Goal: Information Seeking & Learning: Understand process/instructions

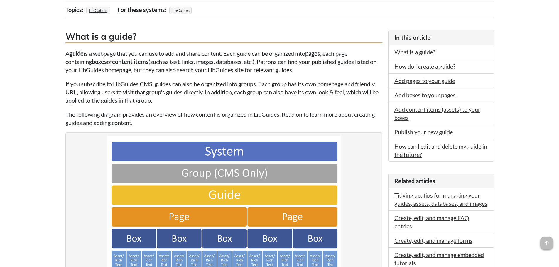
scroll to position [117, 0]
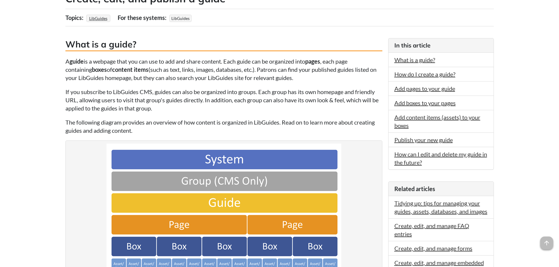
click at [211, 66] on p "A guide is a webpage that you can use to add and share content. Each guide can …" at bounding box center [223, 69] width 317 height 25
drag, startPoint x: 50, startPoint y: 59, endPoint x: 8, endPoint y: 5, distance: 68.9
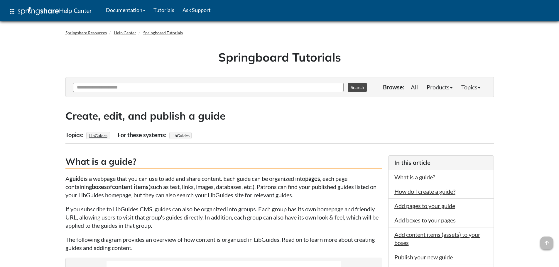
scroll to position [117, 0]
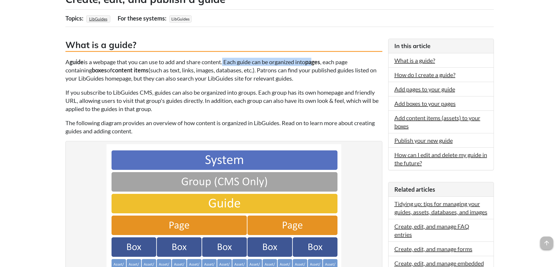
drag, startPoint x: 225, startPoint y: 63, endPoint x: 336, endPoint y: 60, distance: 110.6
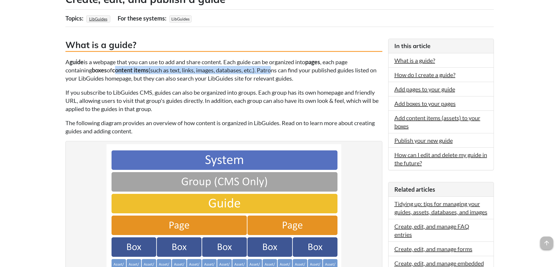
drag, startPoint x: 139, startPoint y: 73, endPoint x: 276, endPoint y: 69, distance: 137.0
click at [275, 69] on p "A guide is a webpage that you can use to add and share content. Each guide can …" at bounding box center [223, 70] width 317 height 25
click at [272, 70] on p "A guide is a webpage that you can use to add and share content. Each guide can …" at bounding box center [223, 70] width 317 height 25
click at [77, 78] on p "A guide is a webpage that you can use to add and share content. Each guide can …" at bounding box center [223, 70] width 317 height 25
drag, startPoint x: 61, startPoint y: 77, endPoint x: 321, endPoint y: 79, distance: 260.2
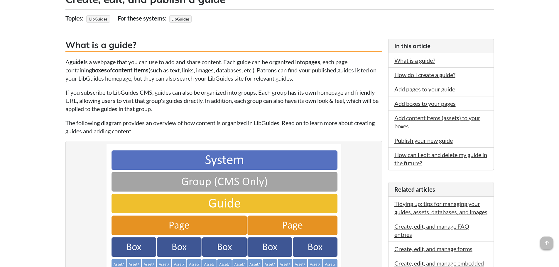
click at [311, 79] on p "A guide is a webpage that you can use to add and share content. Each guide can …" at bounding box center [223, 70] width 317 height 25
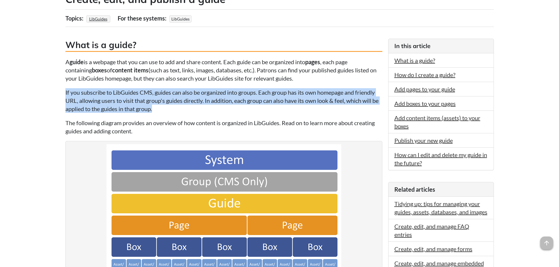
drag, startPoint x: 65, startPoint y: 94, endPoint x: 164, endPoint y: 107, distance: 100.3
click at [162, 106] on p "If you subscribe to LibGuides CMS, guides can also be organized into groups. Ea…" at bounding box center [223, 100] width 317 height 25
click at [160, 110] on p "If you subscribe to LibGuides CMS, guides can also be organized into groups. Ea…" at bounding box center [223, 100] width 317 height 25
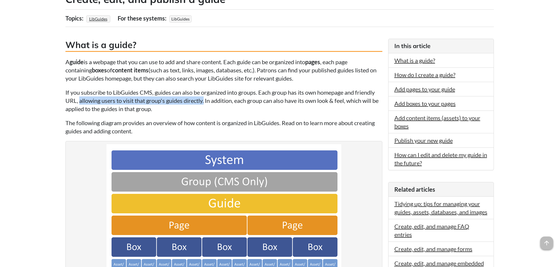
drag, startPoint x: 79, startPoint y: 100, endPoint x: 204, endPoint y: 103, distance: 125.9
click at [204, 103] on p "If you subscribe to LibGuides CMS, guides can also be organized into groups. Ea…" at bounding box center [223, 100] width 317 height 25
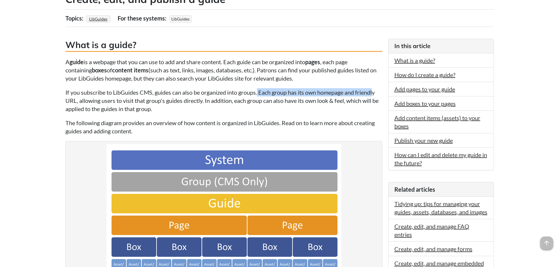
drag, startPoint x: 258, startPoint y: 92, endPoint x: 375, endPoint y: 93, distance: 116.2
click at [375, 93] on p "If you subscribe to LibGuides CMS, guides can also be organized into groups. Ea…" at bounding box center [223, 100] width 317 height 25
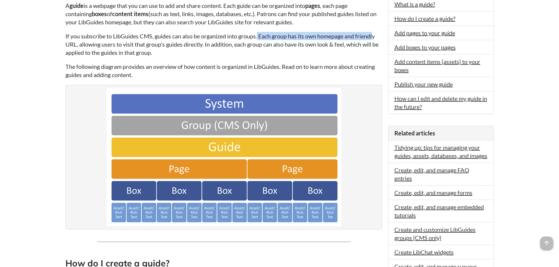
scroll to position [175, 0]
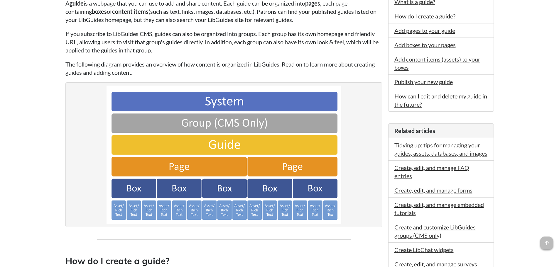
click at [146, 72] on p "The following diagram provides an overview of how content is organized in LibGu…" at bounding box center [223, 68] width 317 height 16
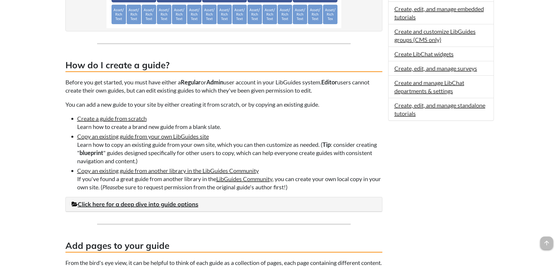
scroll to position [410, 0]
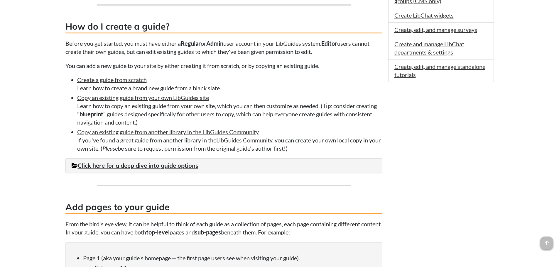
click at [144, 87] on li "Create a guide from scratch Learn how to create a brand new guide from a blank …" at bounding box center [229, 84] width 305 height 16
click at [143, 82] on link "Create a guide from scratch" at bounding box center [112, 79] width 70 height 7
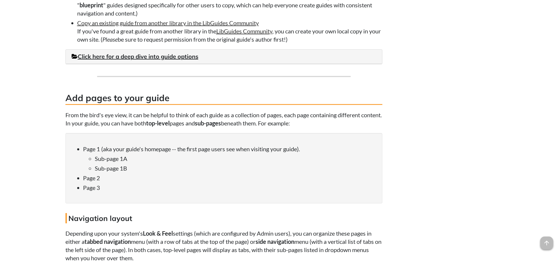
scroll to position [527, 0]
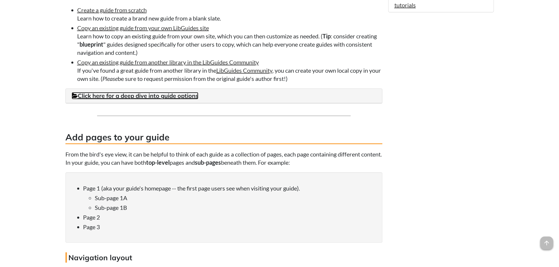
scroll to position [489, 0]
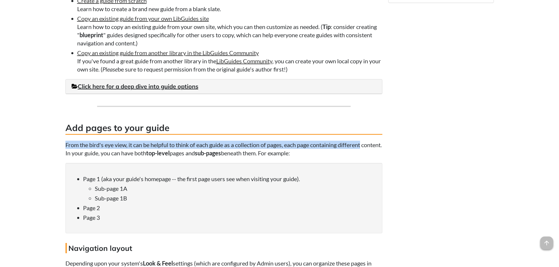
drag, startPoint x: 62, startPoint y: 144, endPoint x: 375, endPoint y: 139, distance: 313.3
click at [335, 142] on p "From the bird's eye view, it can be helpful to think of each guide as a collect…" at bounding box center [223, 149] width 317 height 16
click at [301, 145] on p "From the bird's eye view, it can be helpful to think of each guide as a collect…" at bounding box center [223, 149] width 317 height 16
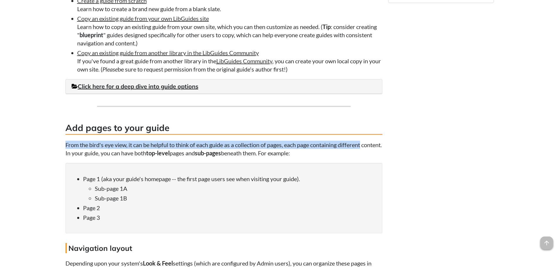
click at [274, 148] on p "From the bird's eye view, it can be helpful to think of each guide as a collect…" at bounding box center [223, 149] width 317 height 16
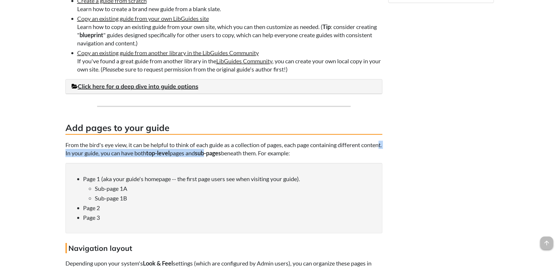
drag, startPoint x: 83, startPoint y: 153, endPoint x: 229, endPoint y: 151, distance: 146.4
click at [229, 151] on p "From the bird's eye view, it can be helpful to think of each guide as a collect…" at bounding box center [223, 149] width 317 height 16
click at [221, 151] on strong "sub-pages" at bounding box center [208, 153] width 26 height 7
click at [112, 154] on p "From the bird's eye view, it can be helpful to think of each guide as a collect…" at bounding box center [223, 149] width 317 height 16
click at [92, 152] on p "From the bird's eye view, it can be helpful to think of each guide as a collect…" at bounding box center [223, 149] width 317 height 16
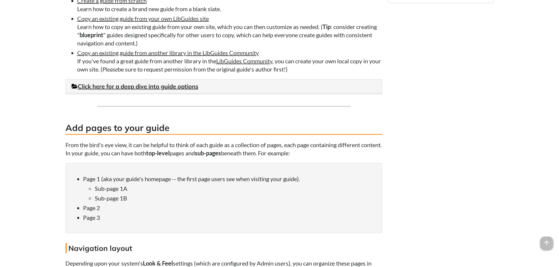
drag, startPoint x: 223, startPoint y: 149, endPoint x: 333, endPoint y: 157, distance: 110.3
click at [333, 157] on p "From the bird's eye view, it can be helpful to think of each guide as a collect…" at bounding box center [223, 149] width 317 height 16
click at [335, 151] on p "From the bird's eye view, it can be helpful to think of each guide as a collect…" at bounding box center [223, 149] width 317 height 16
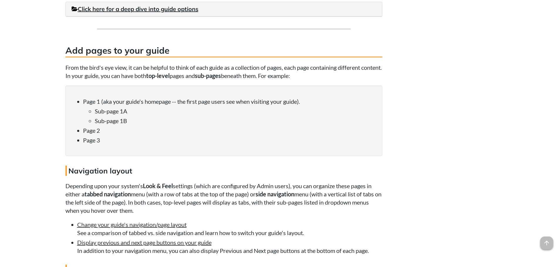
scroll to position [577, 0]
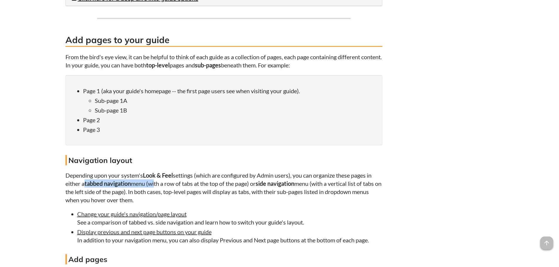
drag, startPoint x: 86, startPoint y: 183, endPoint x: 157, endPoint y: 184, distance: 70.7
click at [157, 184] on p "Depending upon your system's Look & Feel settings (which are configured by Admi…" at bounding box center [223, 187] width 317 height 33
click at [161, 182] on p "Depending upon your system's Look & Feel settings (which are configured by Admi…" at bounding box center [223, 187] width 317 height 33
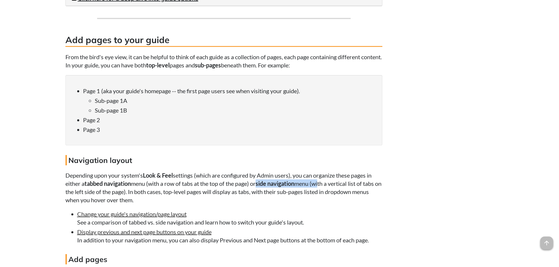
drag, startPoint x: 257, startPoint y: 183, endPoint x: 323, endPoint y: 185, distance: 66.3
click at [323, 185] on p "Depending upon your system's Look & Feel settings (which are configured by Admi…" at bounding box center [223, 187] width 317 height 33
click at [162, 194] on p "Depending upon your system's Look & Feel settings (which are configured by Admi…" at bounding box center [223, 187] width 317 height 33
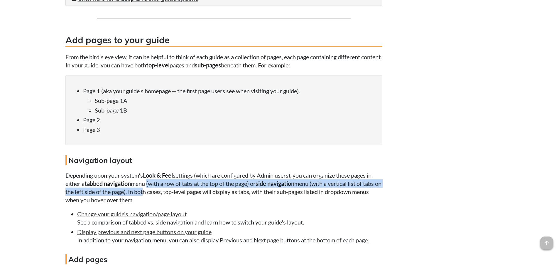
drag, startPoint x: 148, startPoint y: 188, endPoint x: 162, endPoint y: 196, distance: 16.3
click at [162, 196] on p "Depending upon your system's Look & Feel settings (which are configured by Admi…" at bounding box center [223, 187] width 317 height 33
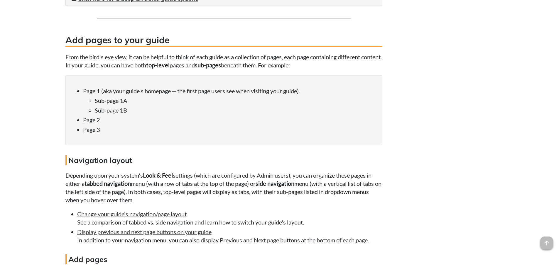
click at [162, 193] on p "Depending upon your system's Look & Feel settings (which are configured by Admi…" at bounding box center [223, 187] width 317 height 33
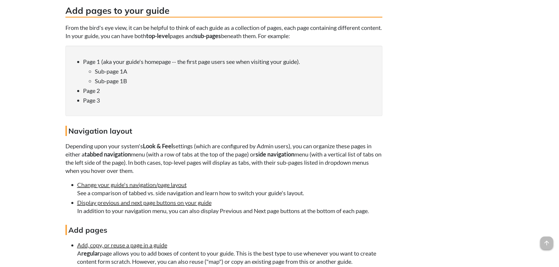
scroll to position [636, 0]
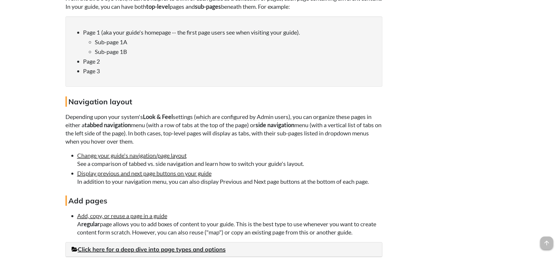
drag, startPoint x: 148, startPoint y: 133, endPoint x: 180, endPoint y: 139, distance: 32.7
click at [180, 139] on p "Depending upon your system's Look & Feel settings (which are configured by Admi…" at bounding box center [223, 129] width 317 height 33
drag, startPoint x: 161, startPoint y: 141, endPoint x: 149, endPoint y: 131, distance: 15.2
click at [149, 131] on p "Depending upon your system's Look & Feel settings (which are configured by Admi…" at bounding box center [223, 129] width 317 height 33
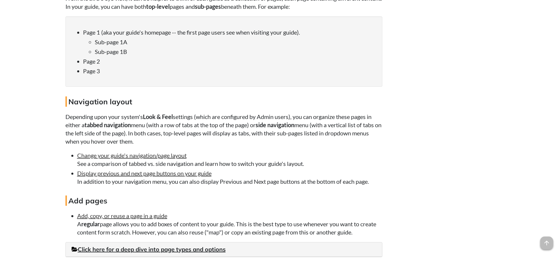
click at [284, 139] on p "Depending upon your system's Look & Feel settings (which are configured by Admi…" at bounding box center [223, 129] width 317 height 33
click at [138, 170] on link "Display previous and next page buttons on your guide" at bounding box center [144, 173] width 134 height 7
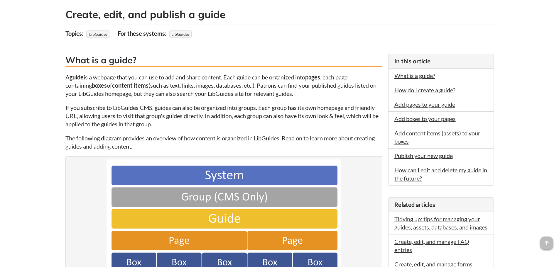
scroll to position [117, 0]
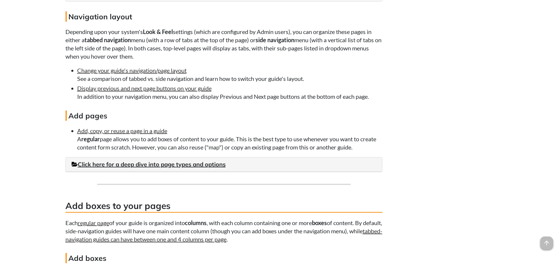
scroll to position [723, 0]
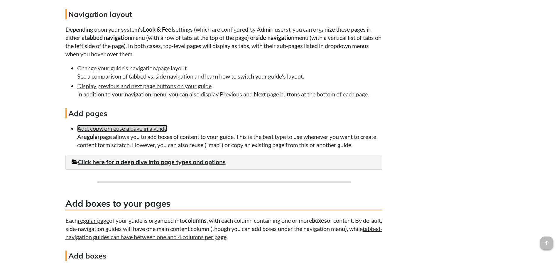
click at [124, 129] on link "Add, copy, or reuse a page in a guide" at bounding box center [122, 128] width 90 height 7
